Goal: Obtain resource: Download file/media

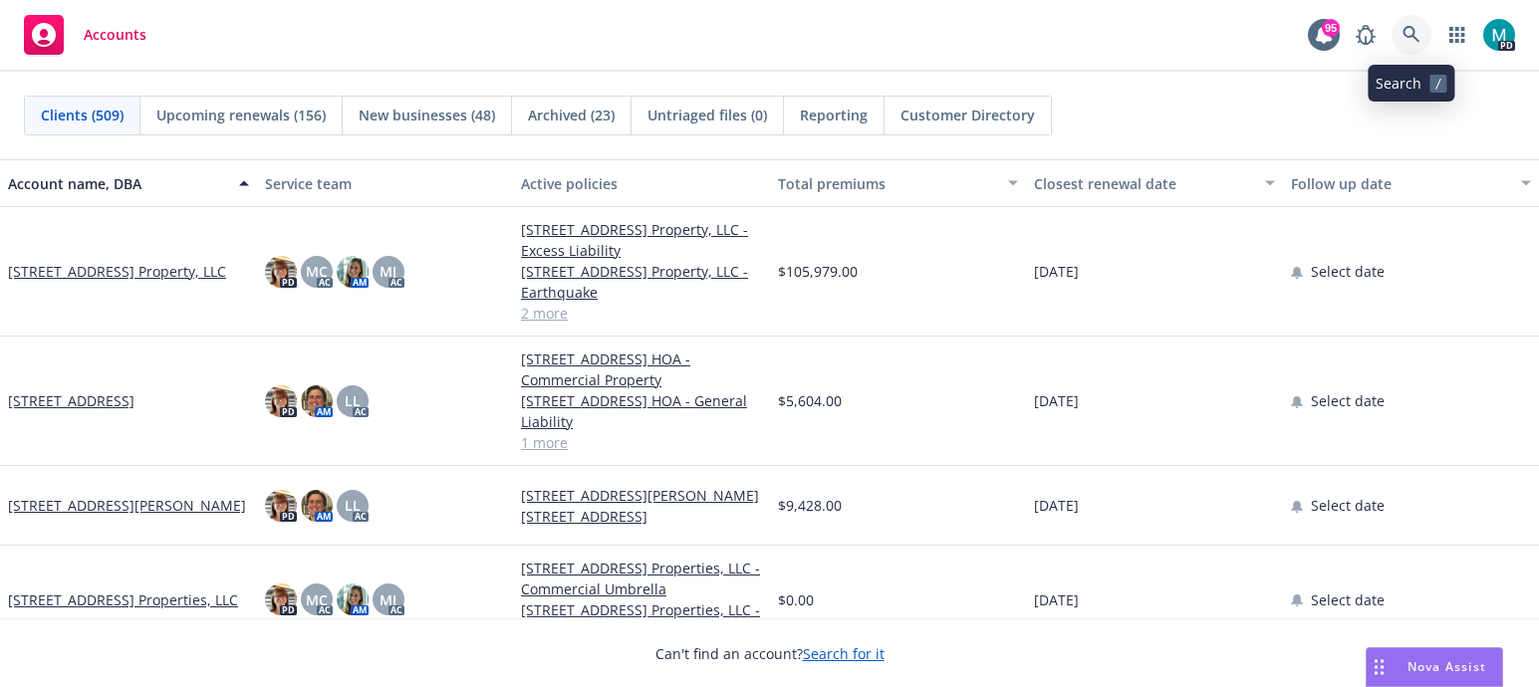
click at [1406, 45] on link at bounding box center [1411, 35] width 40 height 40
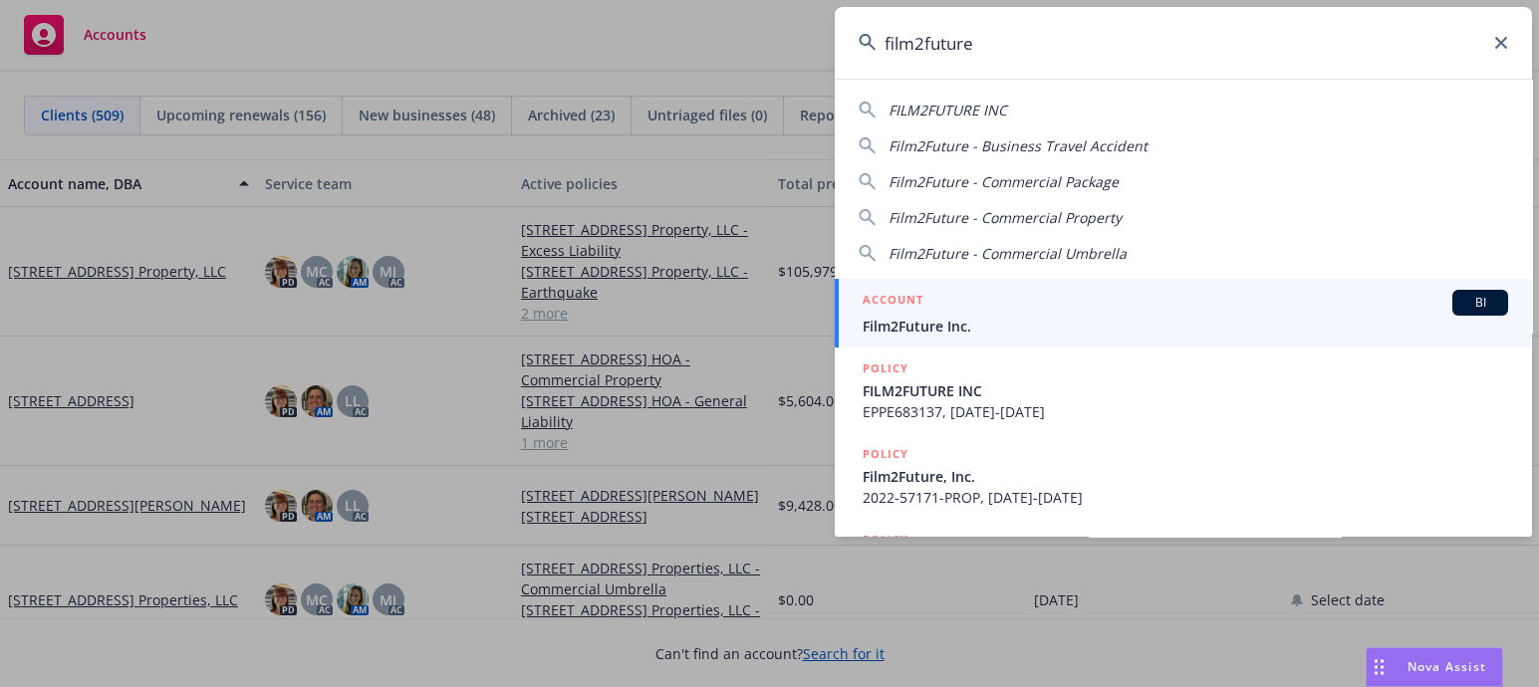
type input "film2future"
click at [941, 328] on span "Film2Future Inc." at bounding box center [1184, 326] width 645 height 21
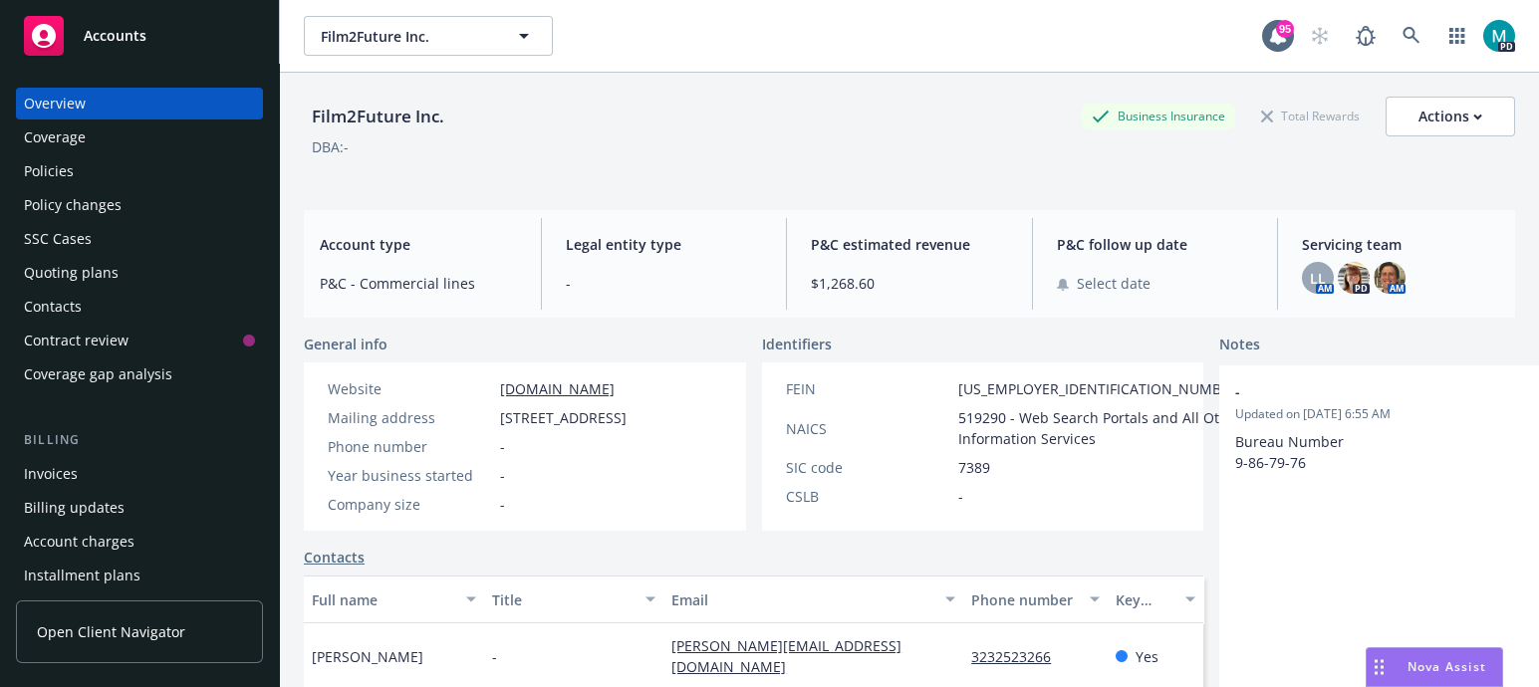
click at [52, 171] on div "Policies" at bounding box center [49, 171] width 50 height 32
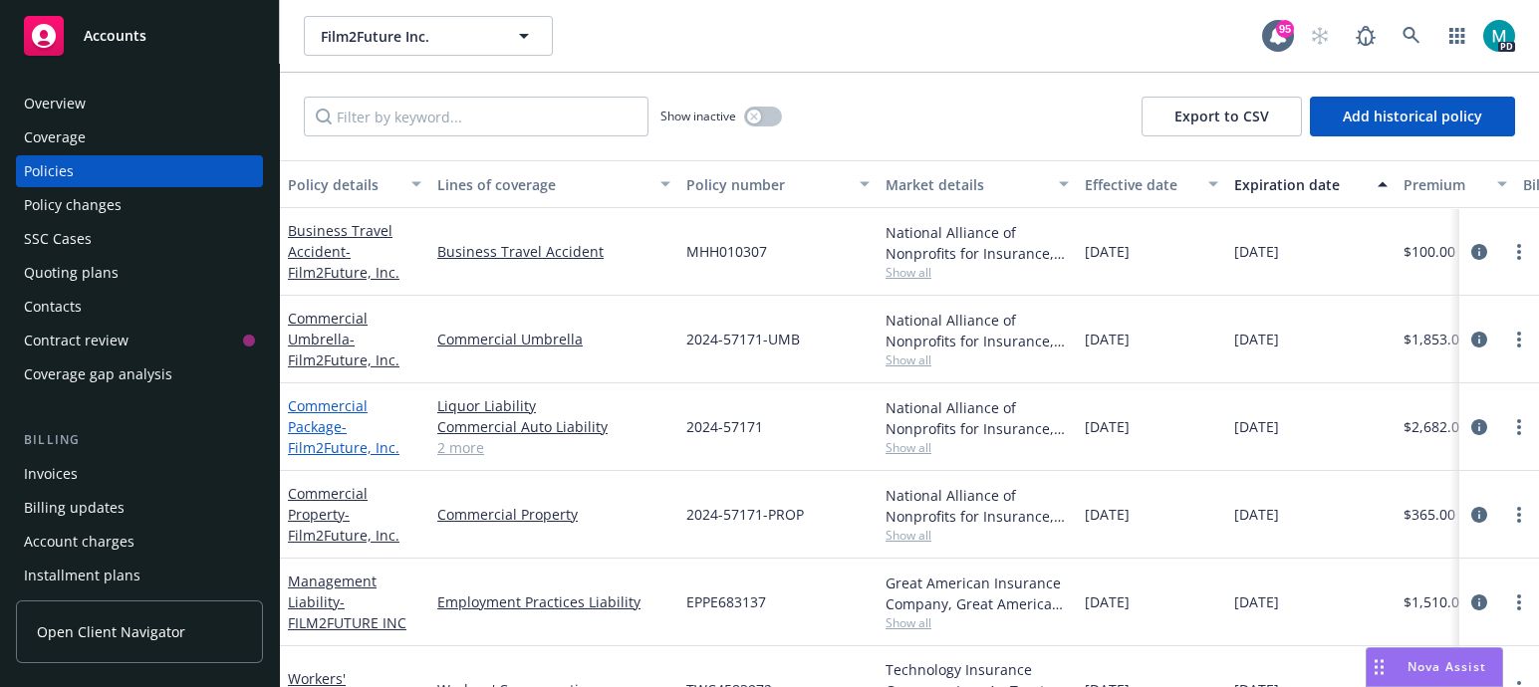
click at [310, 436] on span "- Film2Future, Inc." at bounding box center [344, 437] width 112 height 40
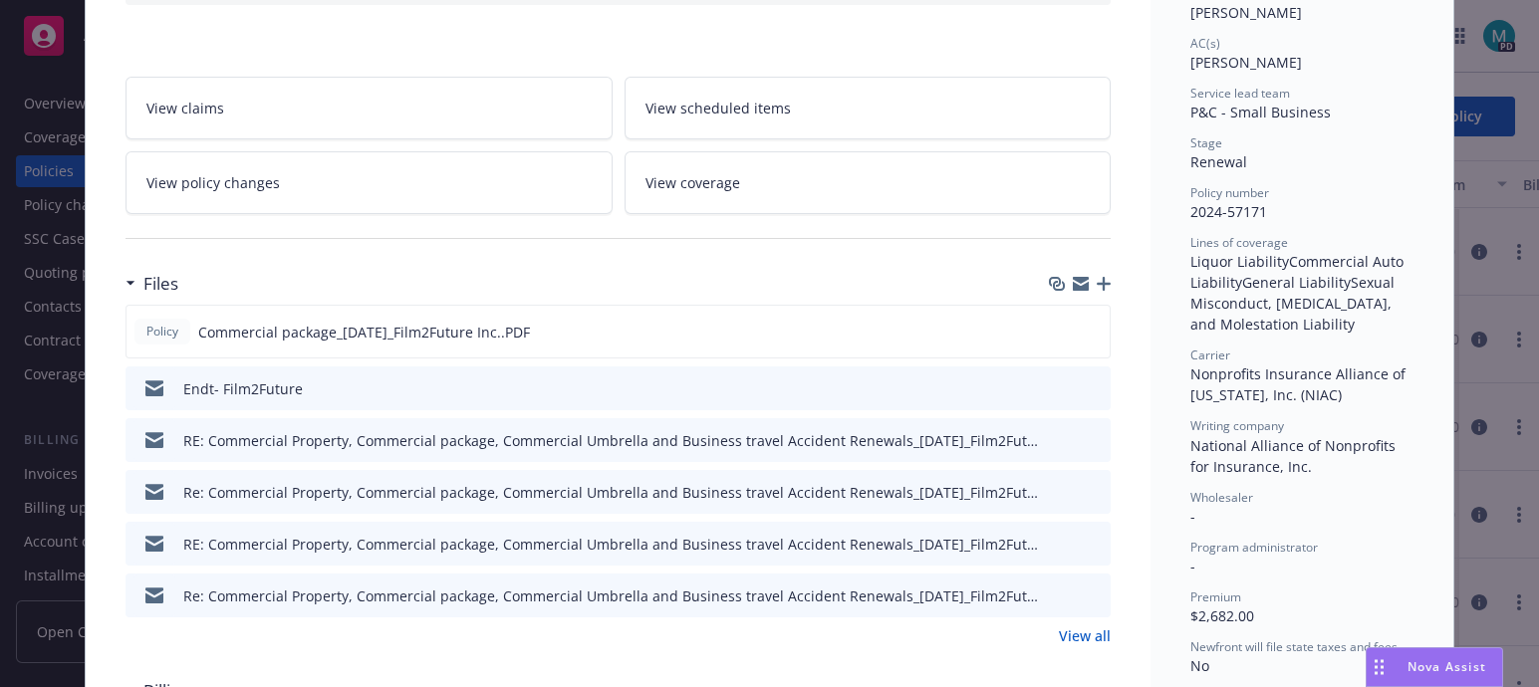
scroll to position [373, 0]
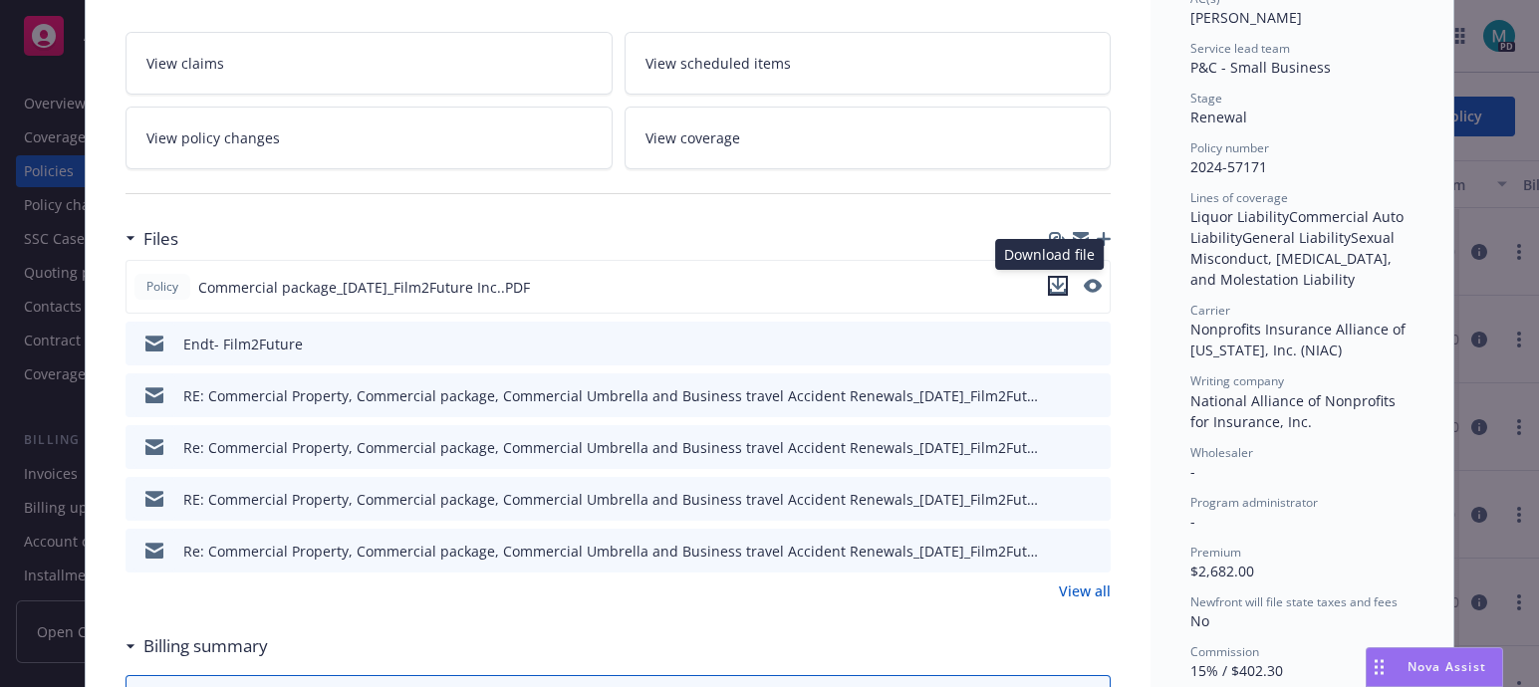
click at [1052, 279] on icon "download file" at bounding box center [1058, 286] width 16 height 16
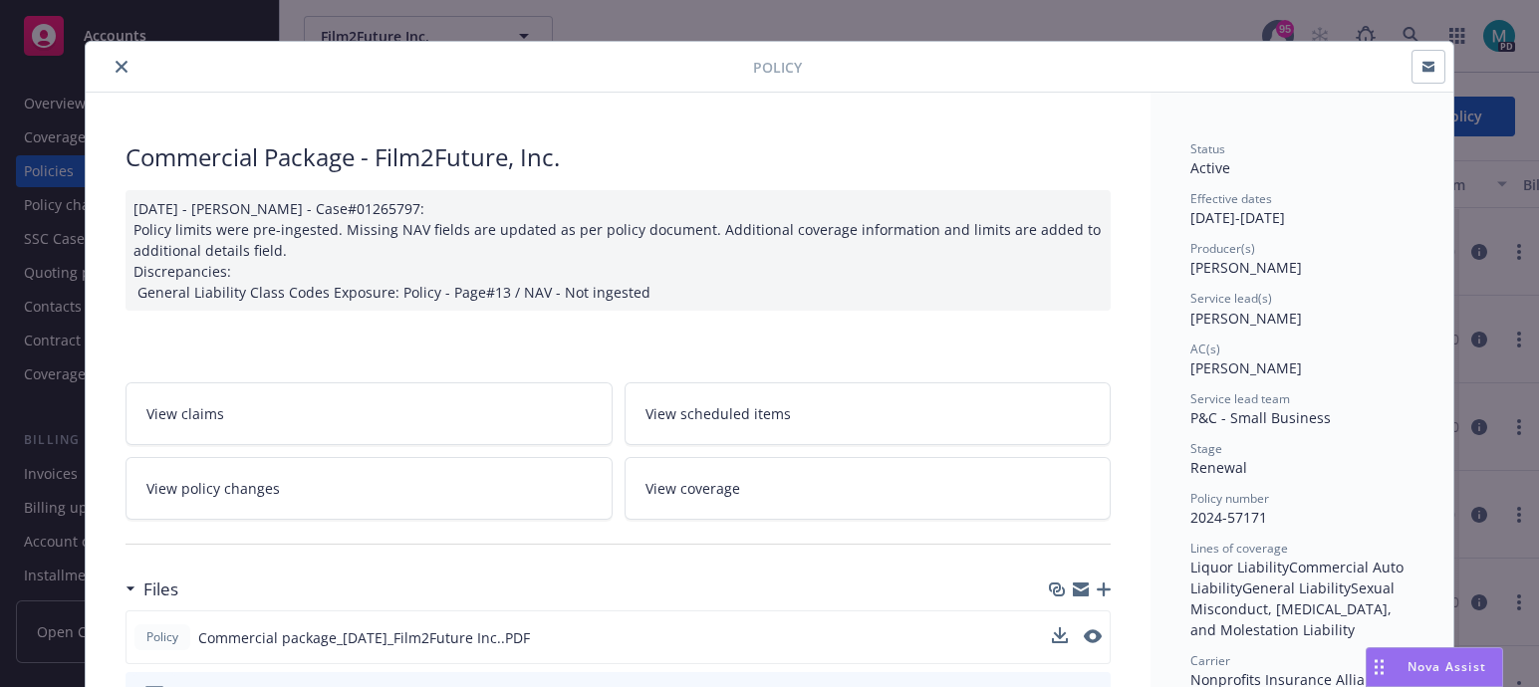
scroll to position [0, 0]
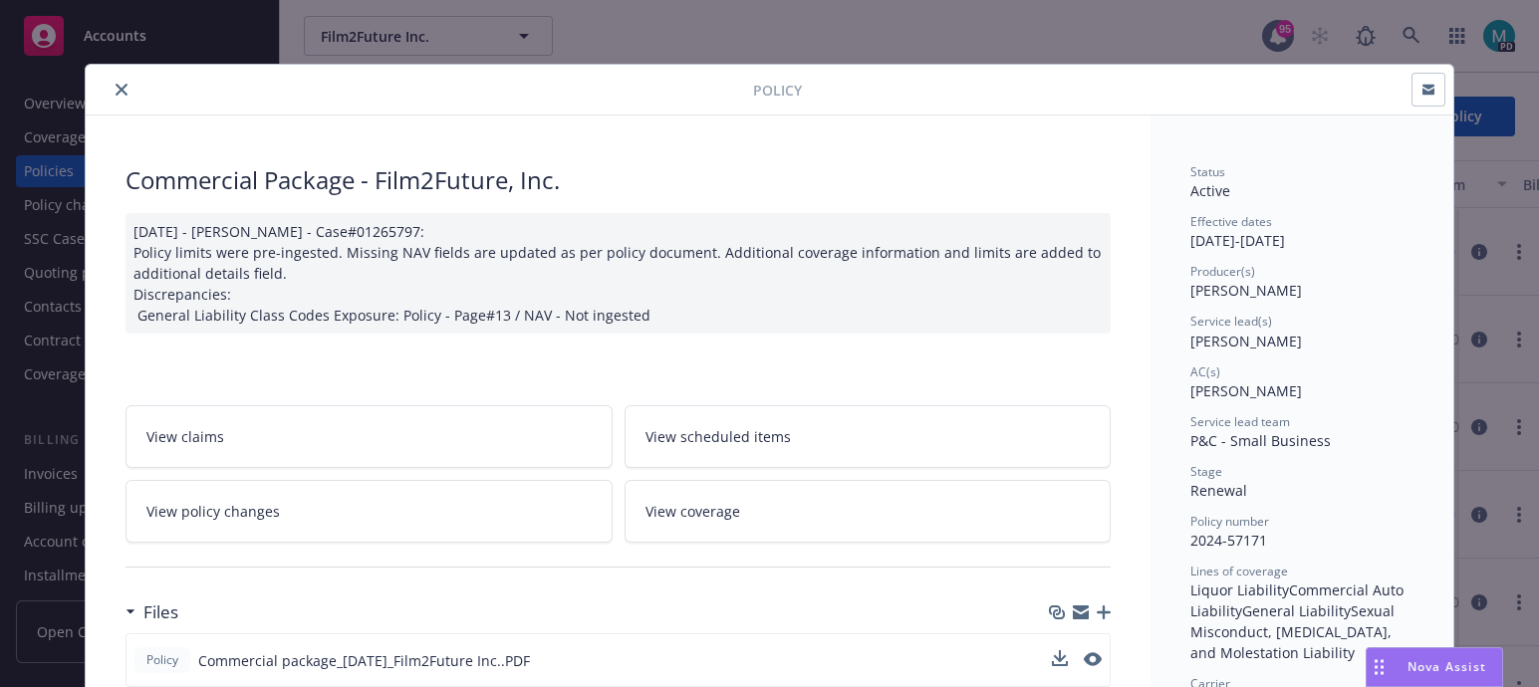
click at [116, 87] on icon "close" at bounding box center [122, 90] width 12 height 12
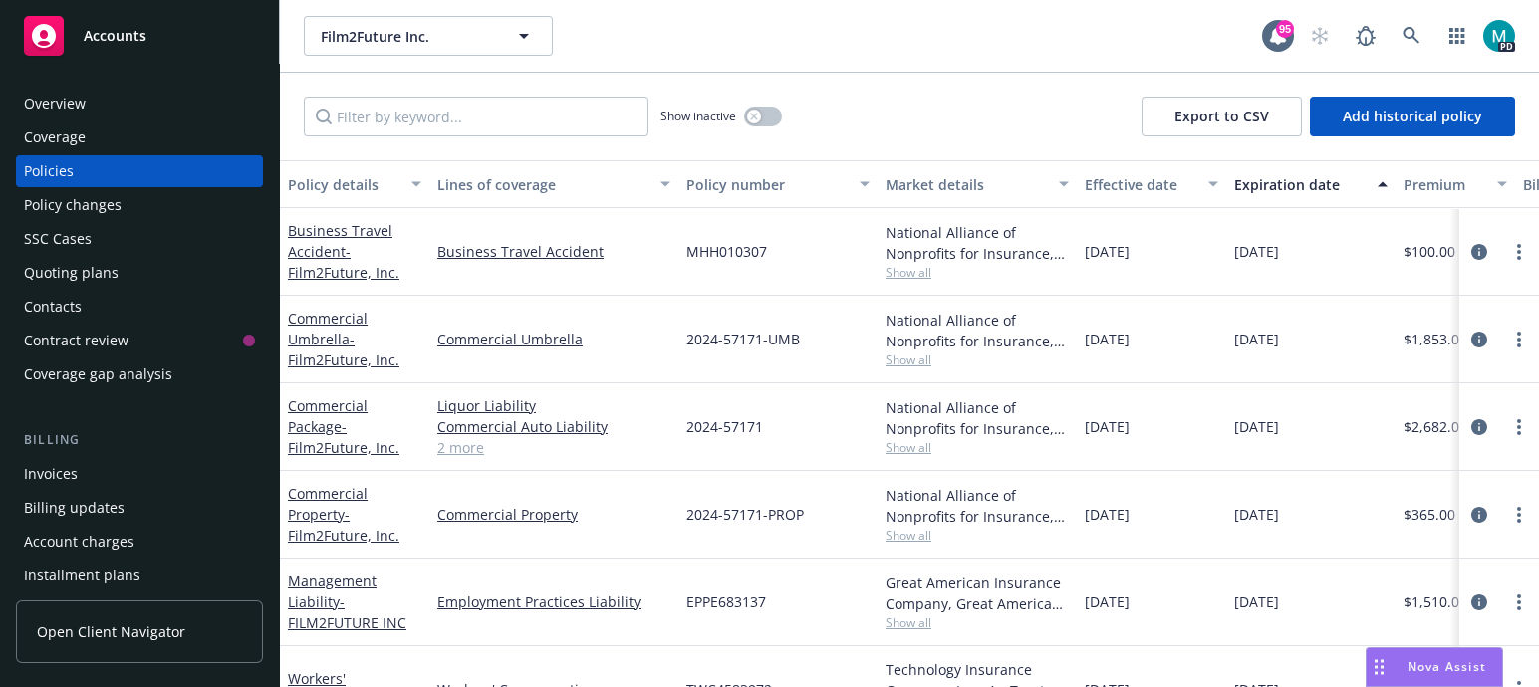
scroll to position [64, 0]
